Goal: Find contact information: Find contact information

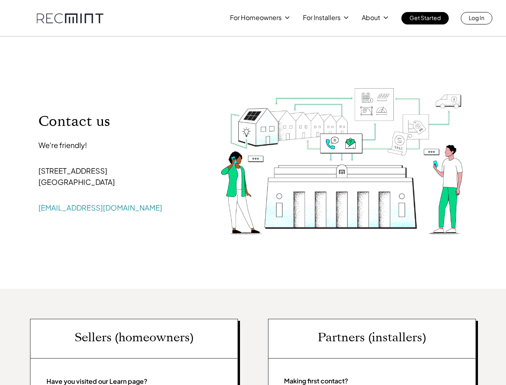
click at [253, 192] on img at bounding box center [342, 160] width 268 height 188
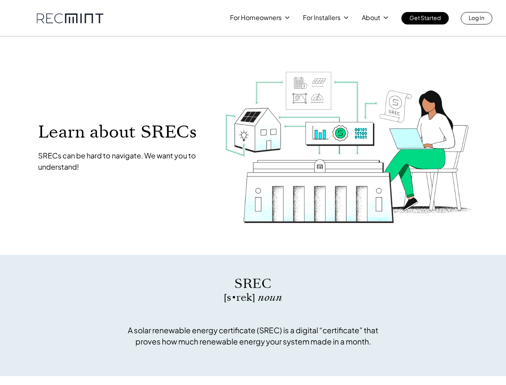
click at [253, 192] on img at bounding box center [348, 147] width 266 height 182
